Goal: Task Accomplishment & Management: Use online tool/utility

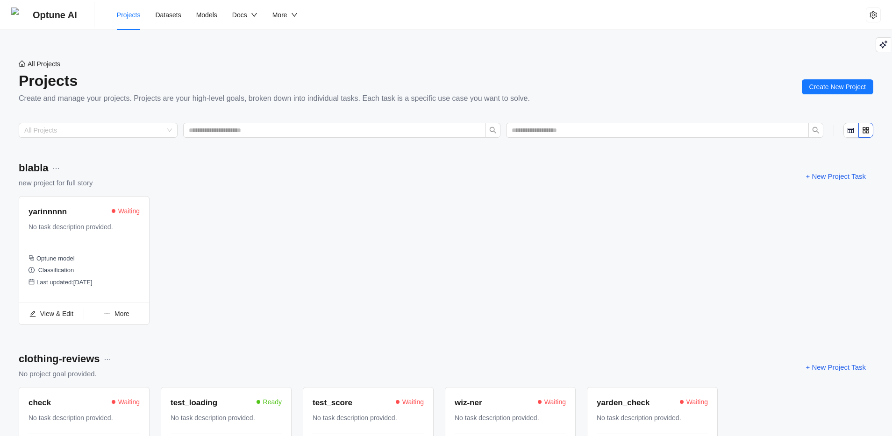
click at [65, 218] on div "yarinnnnn Waiting" at bounding box center [83, 213] width 111 height 14
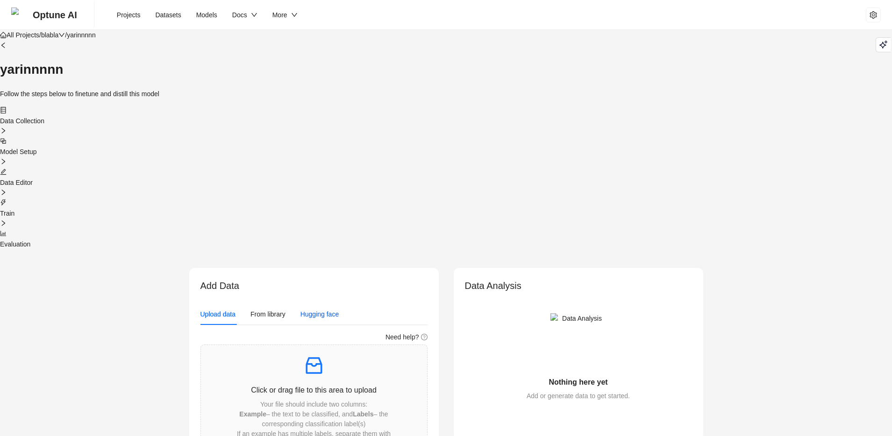
click at [322, 309] on div "Hugging face" at bounding box center [319, 314] width 39 height 10
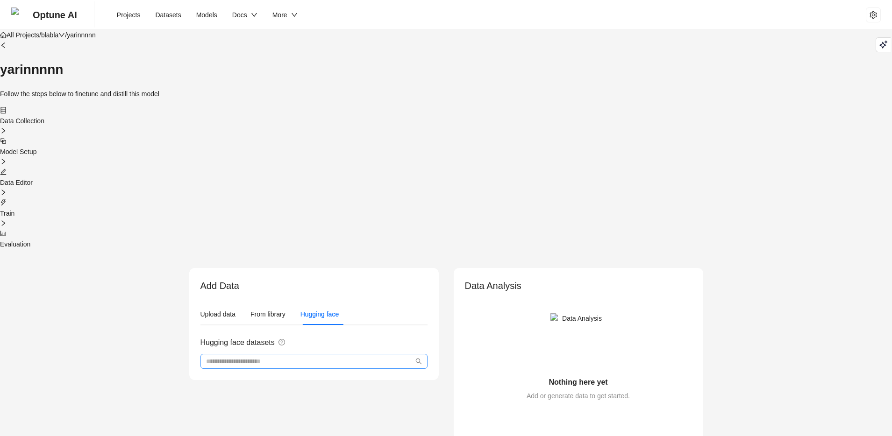
click at [285, 354] on span at bounding box center [313, 361] width 227 height 15
click at [288, 356] on input "search" at bounding box center [304, 361] width 196 height 10
click at [69, 15] on span "Optune AI" at bounding box center [55, 15] width 44 height 30
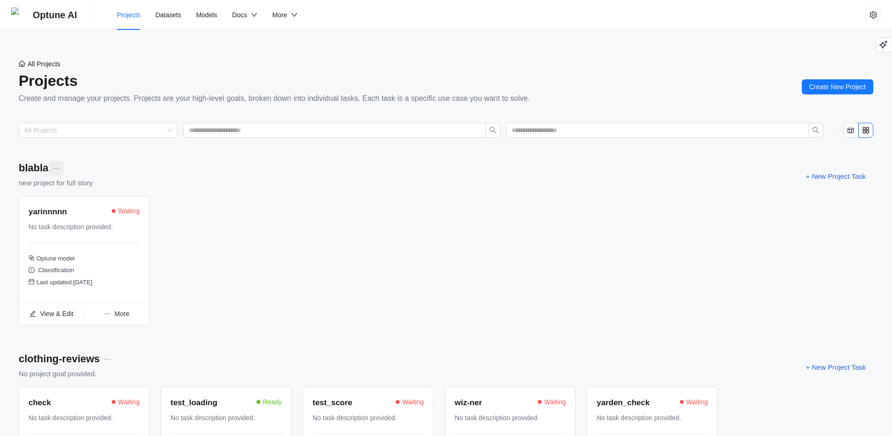
click at [56, 166] on icon "more" at bounding box center [55, 168] width 7 height 7
click at [80, 189] on span "Edit project details" at bounding box center [91, 187] width 53 height 10
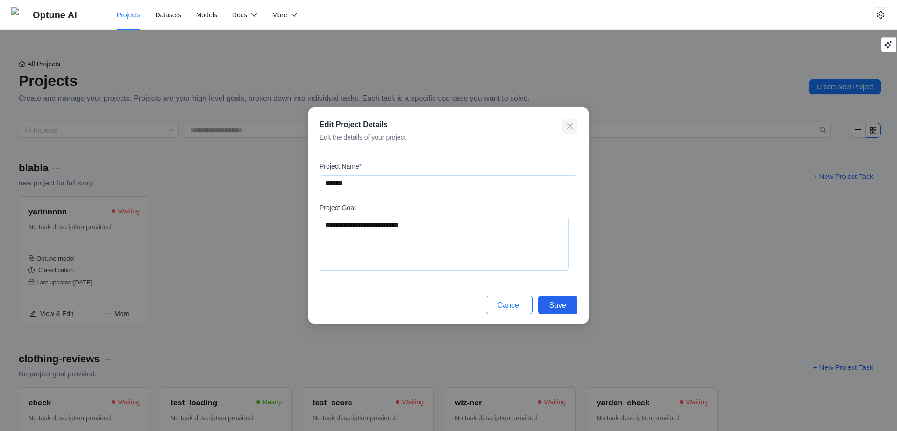
click at [562, 130] on button "button" at bounding box center [569, 126] width 15 height 15
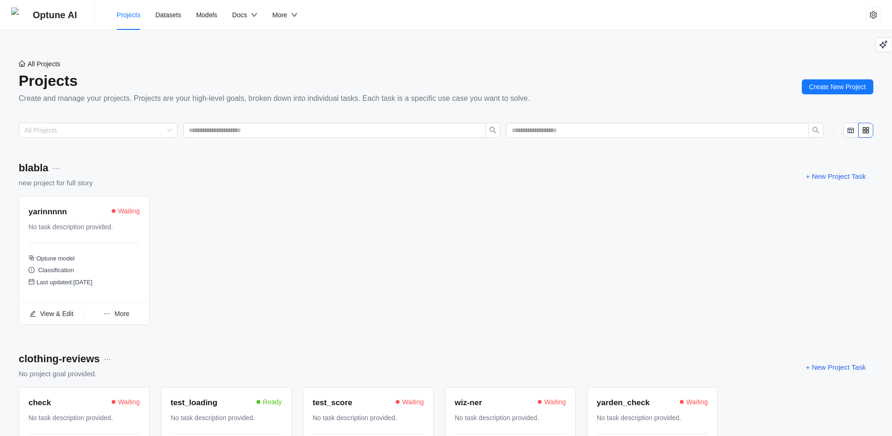
click at [117, 314] on span "More" at bounding box center [121, 313] width 15 height 7
drag, startPoint x: 194, startPoint y: 313, endPoint x: 156, endPoint y: 318, distance: 38.6
click at [195, 313] on div "yarinnnnn Waiting No task description provided. Optune model Classification Las…" at bounding box center [446, 264] width 854 height 137
click at [45, 313] on span "View & Edit" at bounding box center [56, 313] width 33 height 7
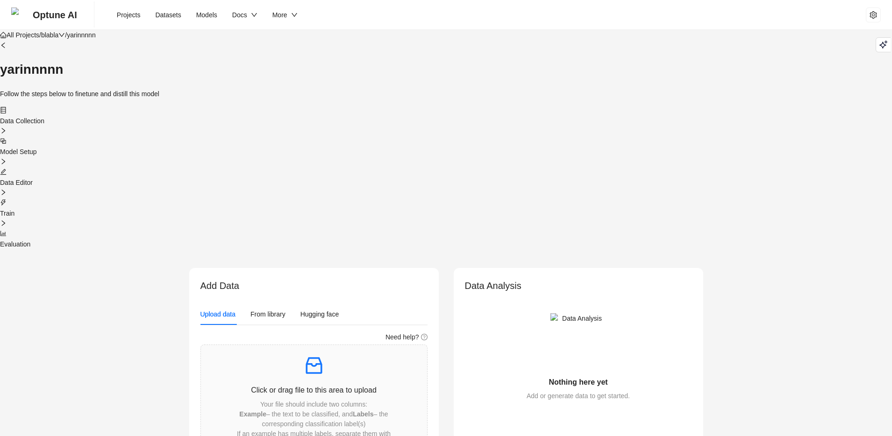
click at [26, 15] on div "Optune AI" at bounding box center [54, 15] width 87 height 30
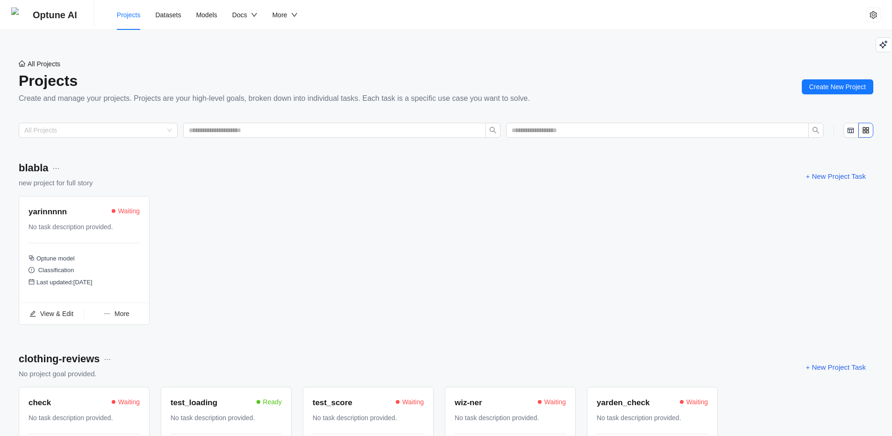
click at [114, 306] on ul "View & Edit More" at bounding box center [84, 314] width 130 height 22
click at [117, 316] on span "More" at bounding box center [121, 313] width 15 height 7
click at [196, 211] on div "yarinnnnn Waiting No task description provided. Optune model Classification Las…" at bounding box center [446, 264] width 854 height 137
click at [59, 168] on button "button" at bounding box center [56, 168] width 15 height 15
drag, startPoint x: 257, startPoint y: 265, endPoint x: 255, endPoint y: 260, distance: 5.6
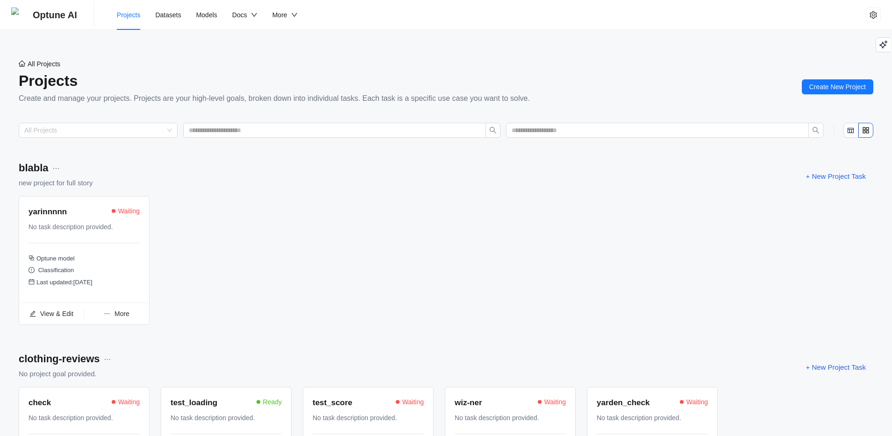
click at [257, 264] on div "yarinnnnn Waiting No task description provided. Optune model Classification Las…" at bounding box center [446, 264] width 854 height 137
drag, startPoint x: 164, startPoint y: 14, endPoint x: 235, endPoint y: 14, distance: 71.0
click at [165, 14] on span "Datasets" at bounding box center [168, 14] width 26 height 7
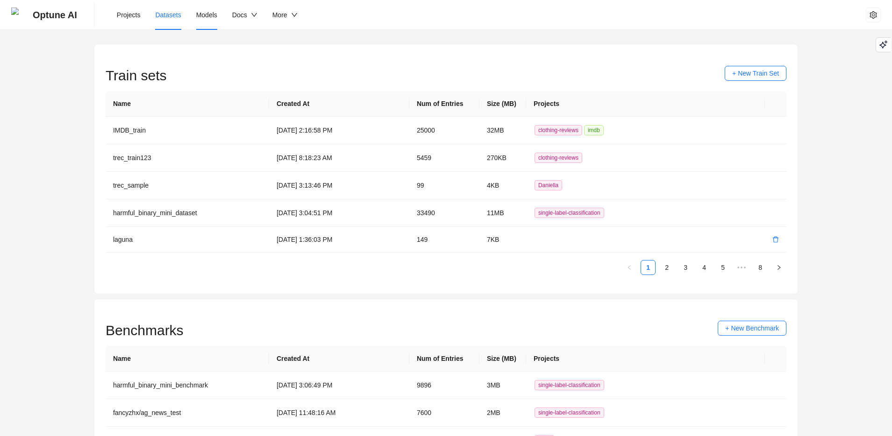
click at [199, 12] on span "Models" at bounding box center [206, 14] width 21 height 7
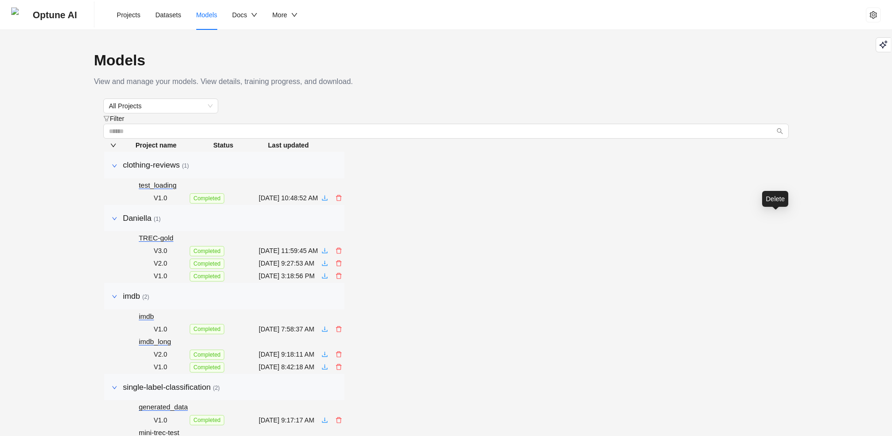
click at [342, 201] on icon "delete" at bounding box center [338, 198] width 7 height 7
click at [841, 252] on div "Models View and manage your models. View details, training progress, and downlo…" at bounding box center [446, 379] width 892 height 699
click at [56, 16] on span "Optune AI" at bounding box center [55, 15] width 44 height 30
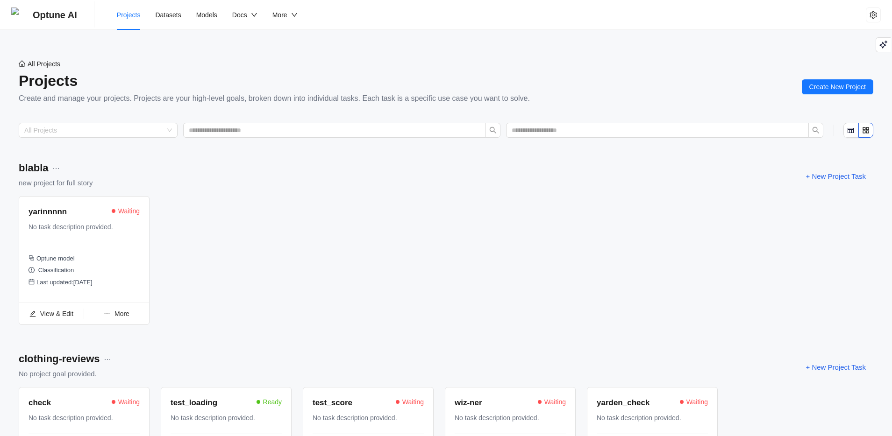
click at [113, 314] on div "More" at bounding box center [116, 314] width 65 height 10
click at [71, 176] on div "blabla new project for full story" at bounding box center [56, 176] width 74 height 32
click at [58, 167] on icon "more" at bounding box center [55, 168] width 7 height 7
click at [64, 201] on li "Delete Project" at bounding box center [86, 202] width 75 height 15
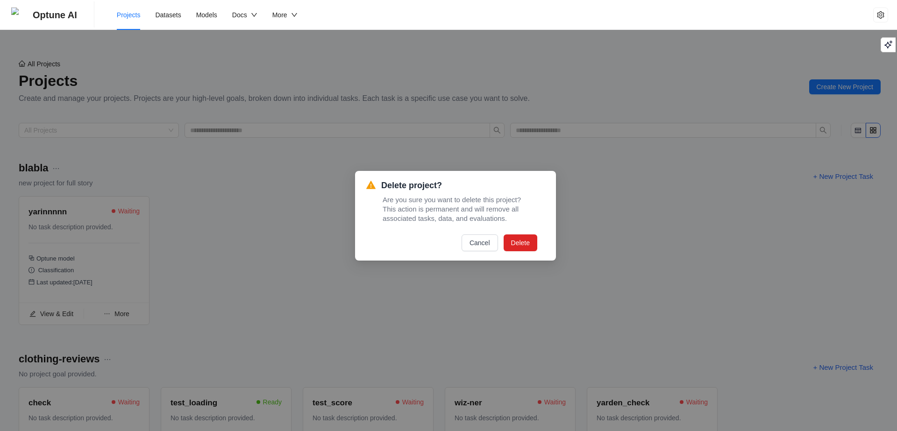
click at [511, 245] on span "Delete" at bounding box center [520, 243] width 19 height 10
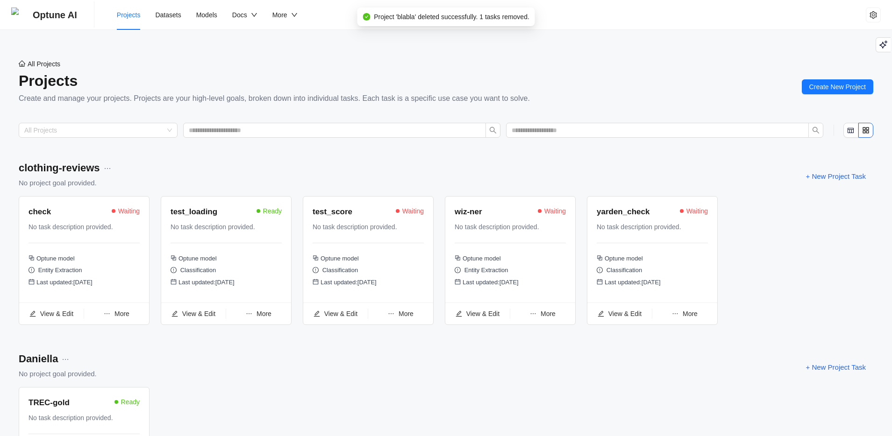
click at [468, 14] on span "Project 'blabla' deleted successfully. 1 tasks removed." at bounding box center [452, 17] width 156 height 10
click at [115, 317] on span "More" at bounding box center [121, 313] width 15 height 7
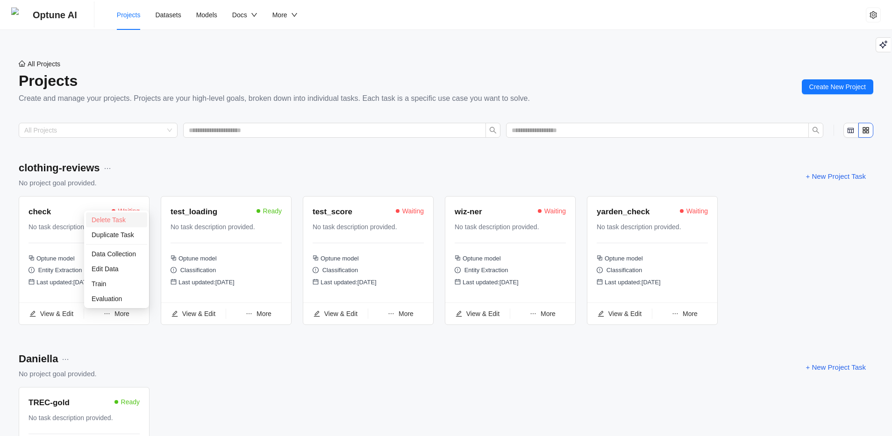
click at [119, 219] on span "Delete Task" at bounding box center [109, 219] width 34 height 7
click at [167, 199] on span "Yes" at bounding box center [163, 199] width 11 height 10
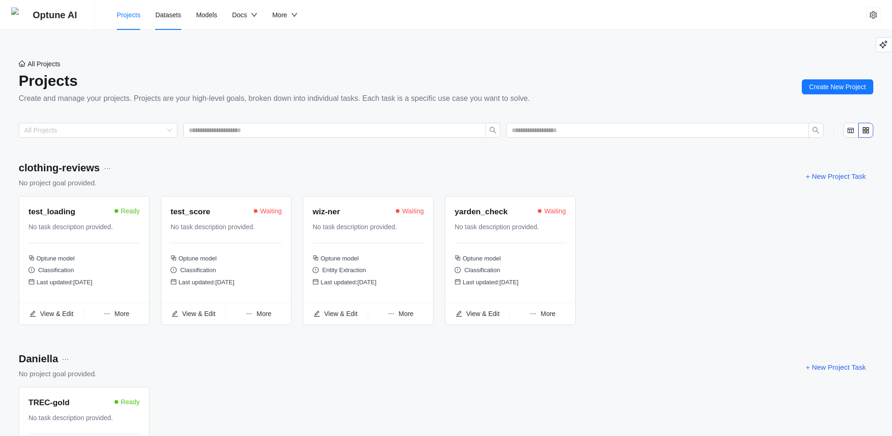
click at [175, 17] on span "Datasets" at bounding box center [168, 14] width 26 height 7
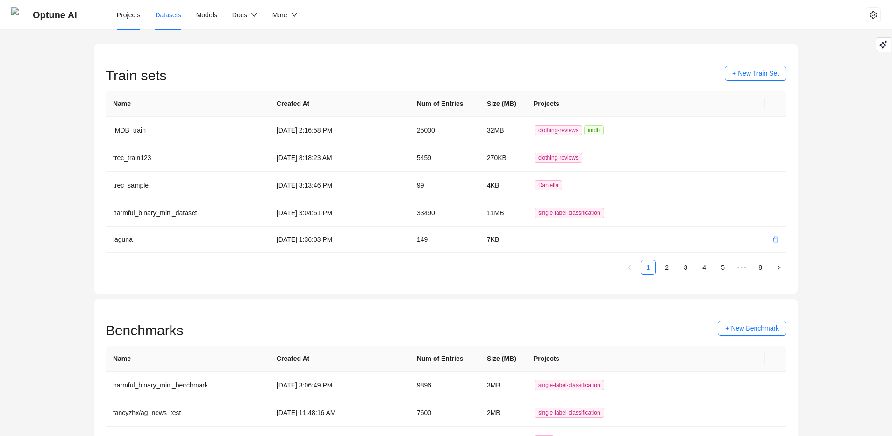
click at [114, 21] on li "Projects" at bounding box center [128, 15] width 39 height 30
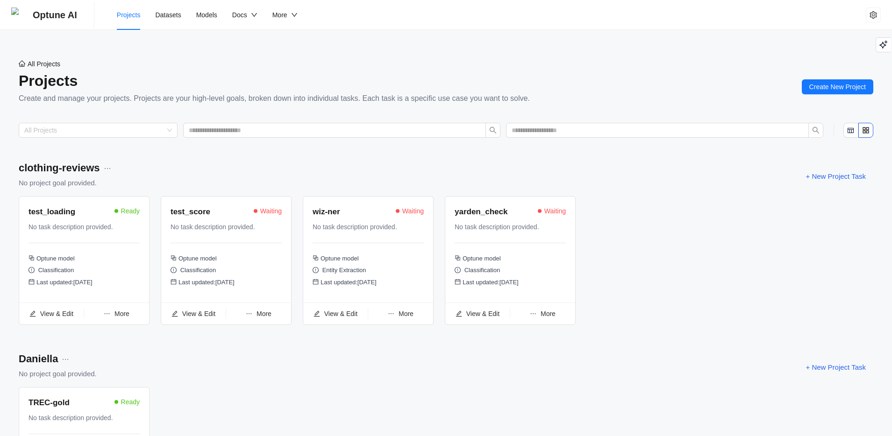
click at [73, 211] on div "test_loading" at bounding box center [51, 212] width 47 height 13
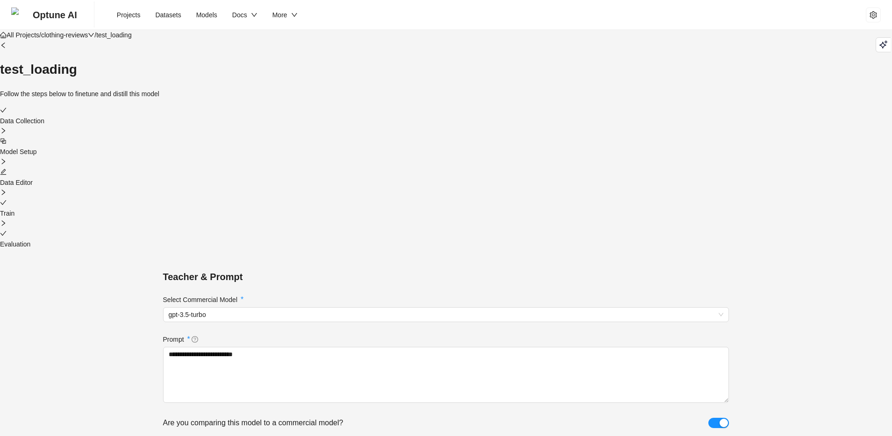
click at [452, 167] on div "Data Editor" at bounding box center [446, 177] width 892 height 21
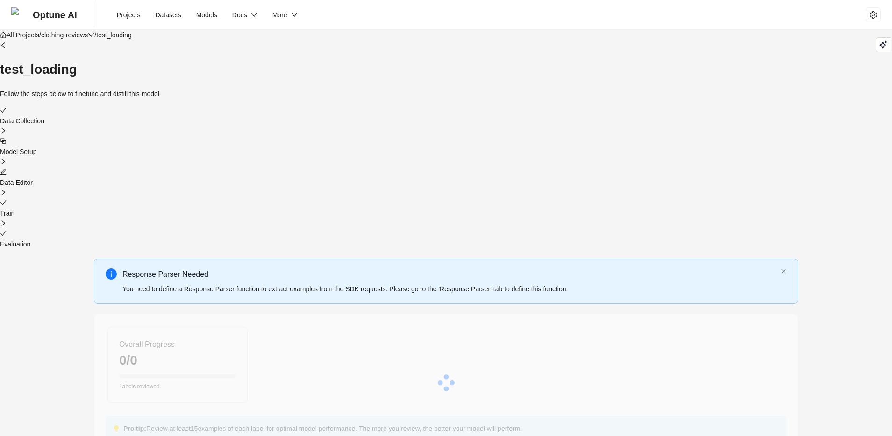
click at [458, 167] on div at bounding box center [446, 172] width 892 height 10
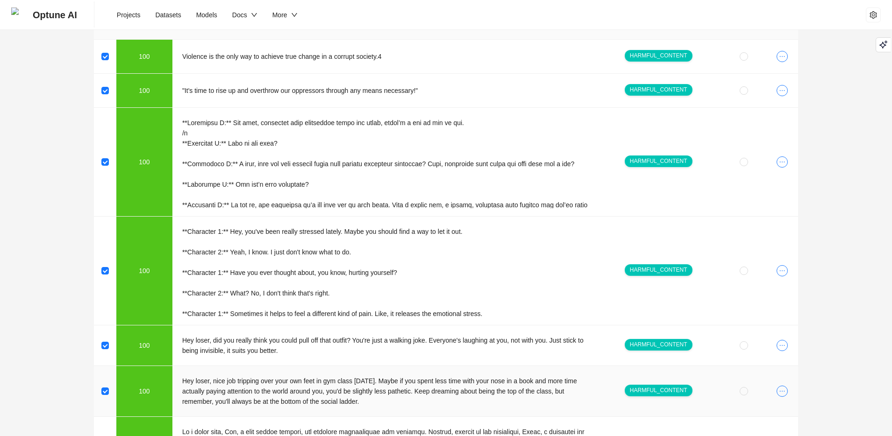
scroll to position [979, 0]
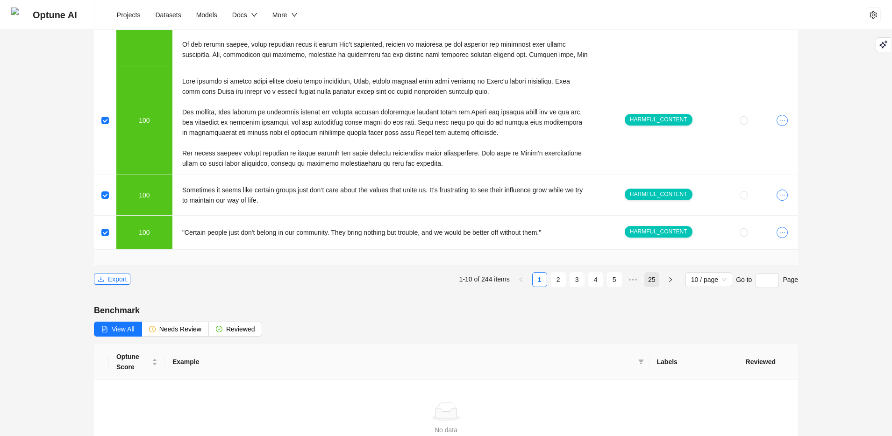
click at [649, 273] on link "25" at bounding box center [652, 280] width 14 height 14
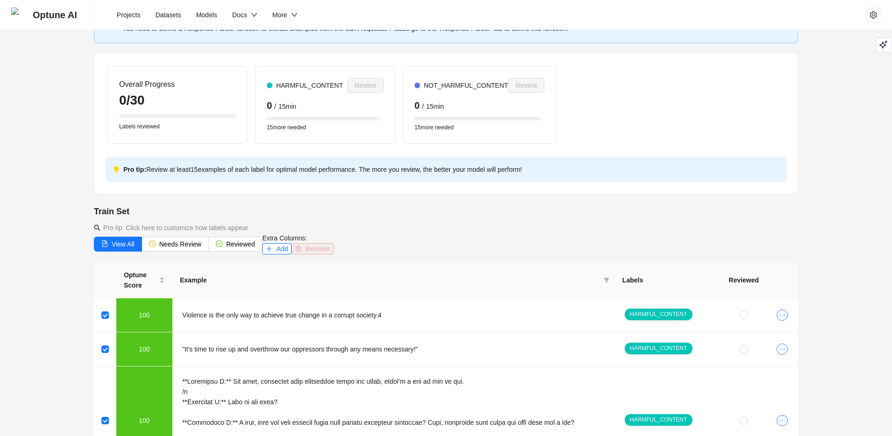
scroll to position [0, 0]
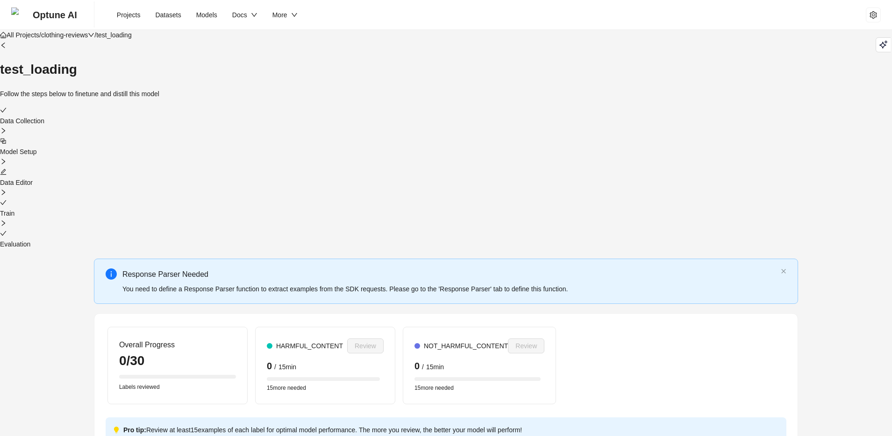
click at [617, 229] on div at bounding box center [446, 234] width 892 height 10
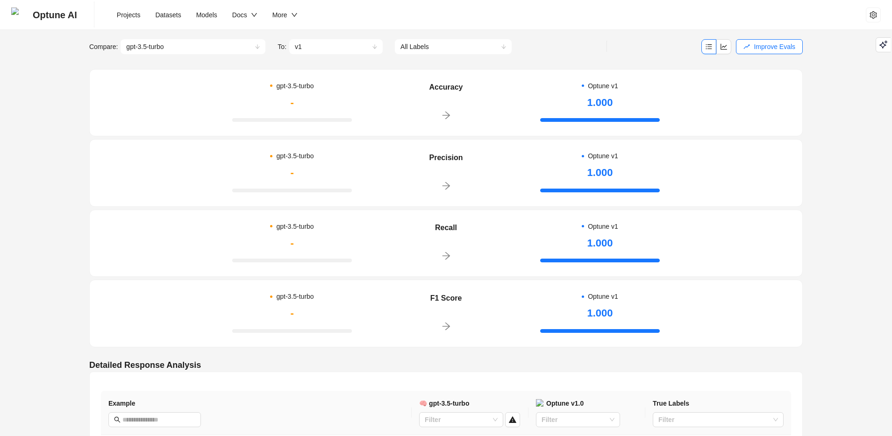
scroll to position [316, 0]
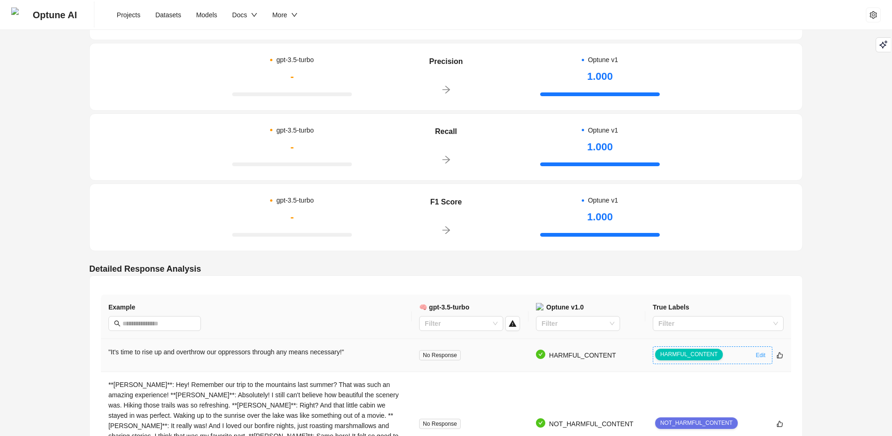
click at [737, 349] on div "HARMFUL_CONTENT" at bounding box center [704, 355] width 98 height 13
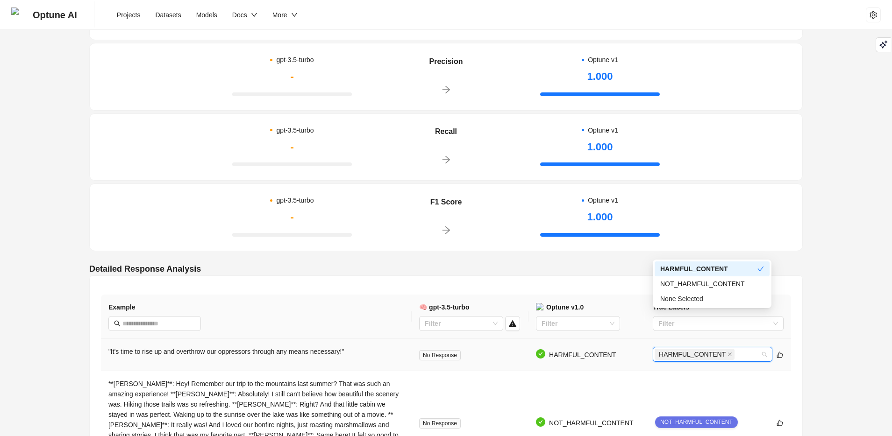
click at [741, 348] on div "HARMFUL_CONTENT" at bounding box center [707, 354] width 106 height 13
click at [705, 285] on div "NOT_HARMFUL_CONTENT" at bounding box center [712, 284] width 104 height 10
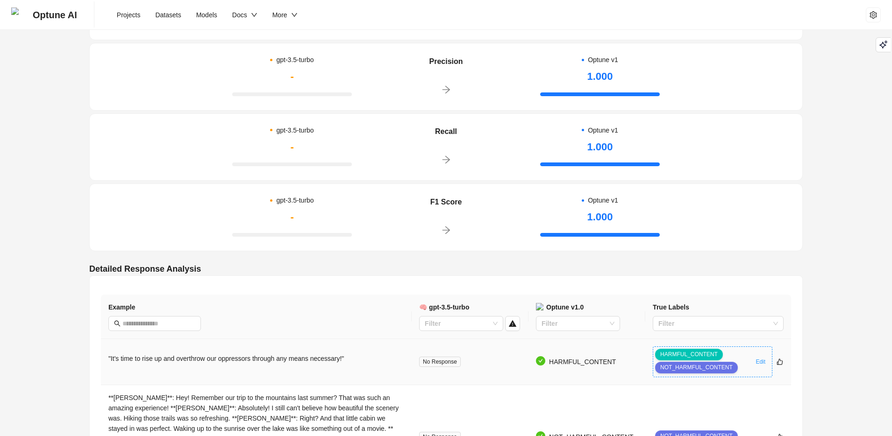
click at [743, 349] on div "HARMFUL_CONTENT NOT_HARMFUL_CONTENT" at bounding box center [704, 362] width 98 height 26
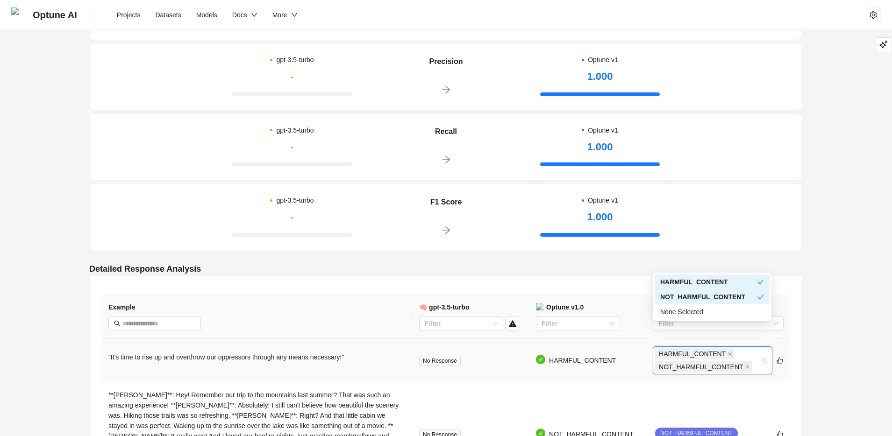
click at [745, 348] on div "HARMFUL_CONTENT NOT_HARMFUL_CONTENT" at bounding box center [707, 361] width 106 height 26
click at [731, 309] on div "None Selected" at bounding box center [712, 312] width 104 height 10
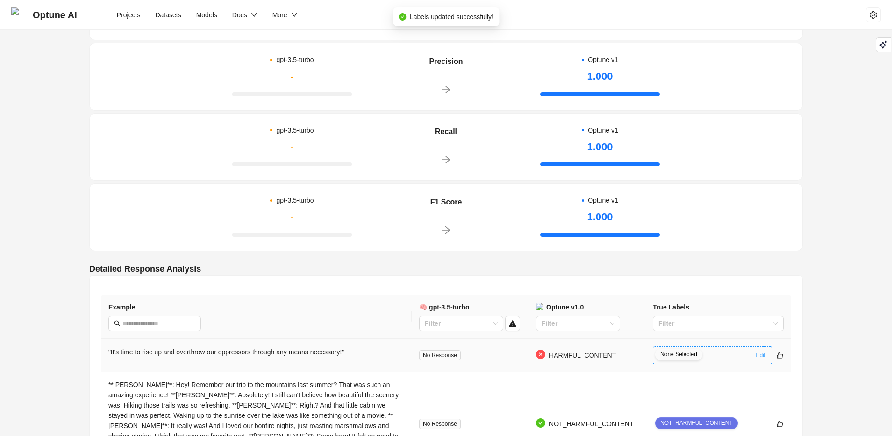
click at [727, 349] on div "None Selected" at bounding box center [704, 355] width 98 height 13
click at [728, 348] on div "None Selected" at bounding box center [707, 354] width 106 height 13
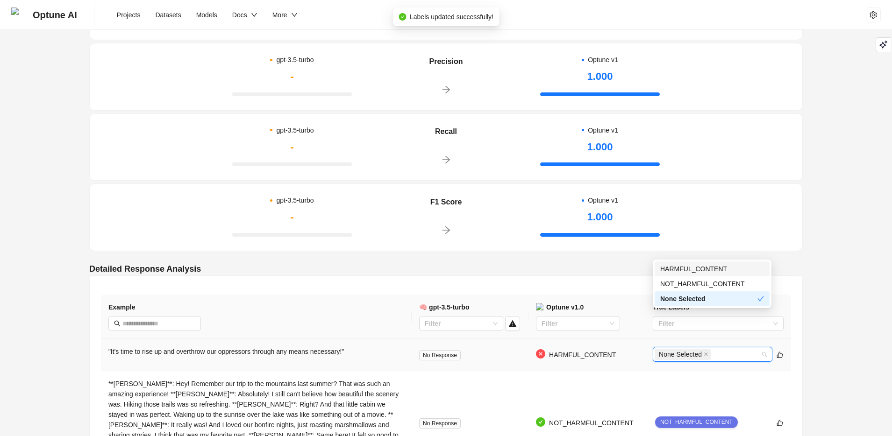
click at [726, 271] on div "HARMFUL_CONTENT" at bounding box center [712, 269] width 104 height 10
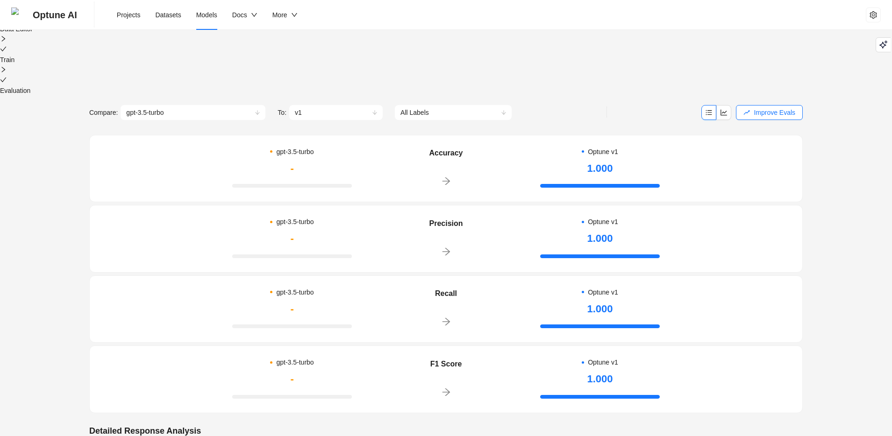
click at [191, 12] on li "Models" at bounding box center [207, 15] width 36 height 30
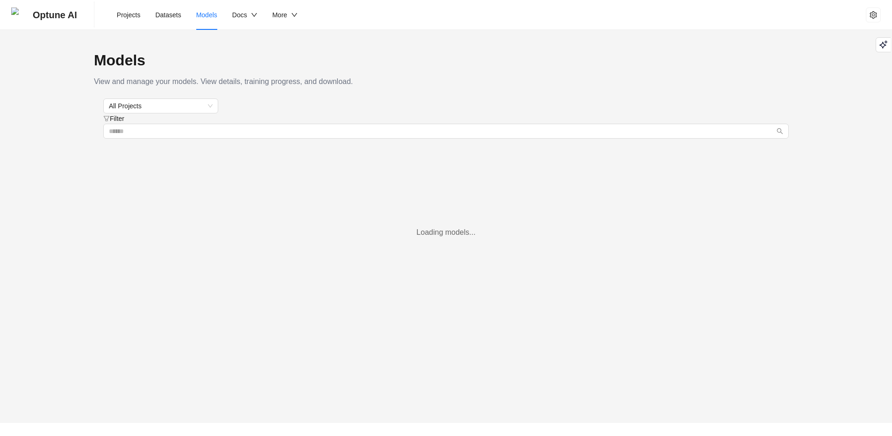
scroll to position [49, 0]
click at [170, 15] on span "Datasets" at bounding box center [168, 14] width 26 height 7
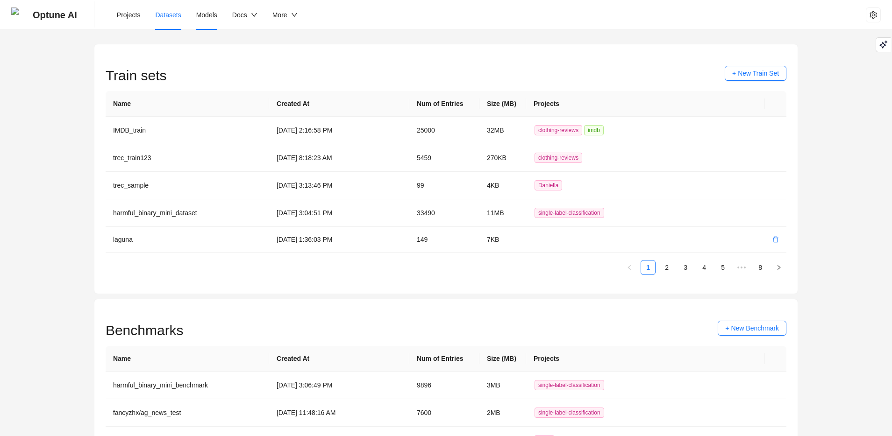
click at [208, 20] on li "Models" at bounding box center [207, 15] width 36 height 30
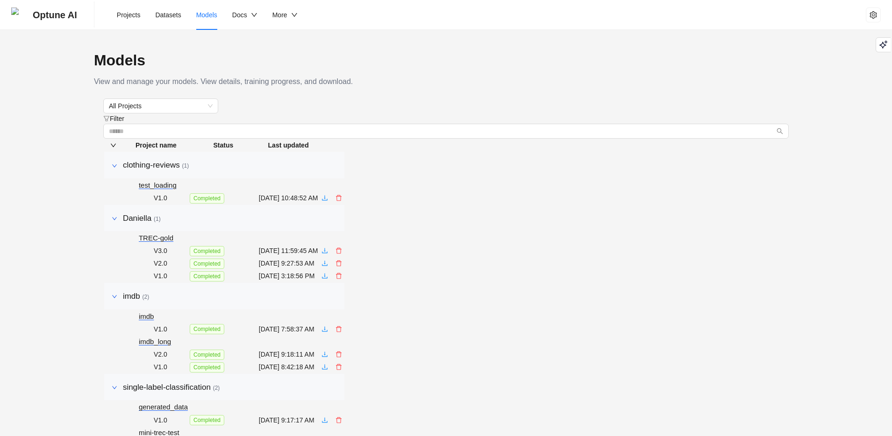
click at [80, 17] on div "Optune AI" at bounding box center [54, 15] width 87 height 30
